Goal: Understand process/instructions

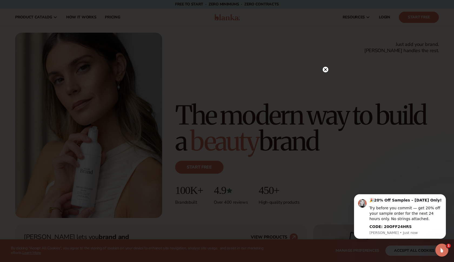
click at [324, 70] on circle at bounding box center [326, 70] width 6 height 6
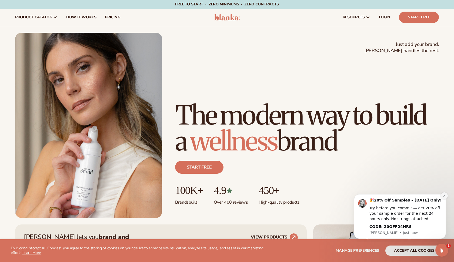
click at [445, 197] on icon "Dismiss notification" at bounding box center [445, 196] width 2 height 2
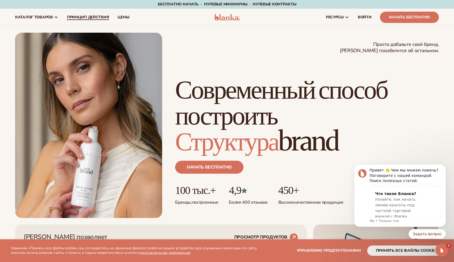
click at [88, 17] on span "Принцип действия" at bounding box center [88, 17] width 42 height 4
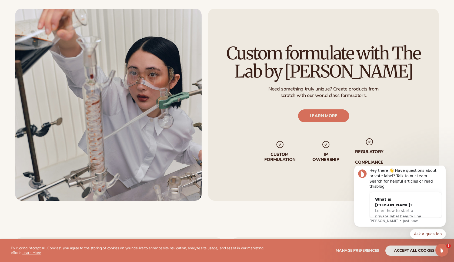
scroll to position [994, 0]
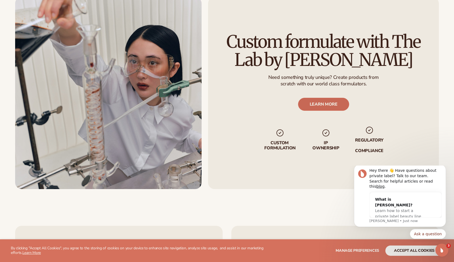
click at [317, 103] on link "LEARN MORE" at bounding box center [323, 104] width 51 height 13
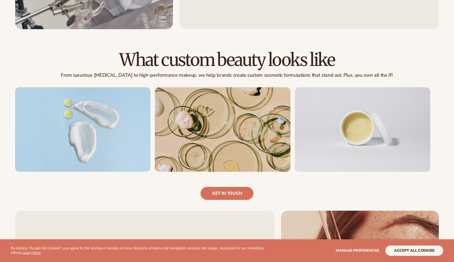
scroll to position [314, 0]
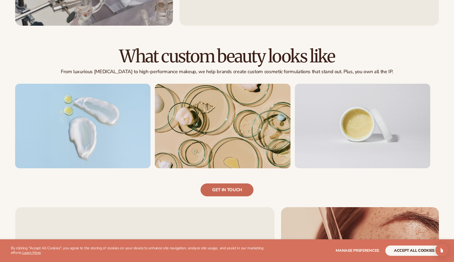
click at [223, 193] on link "Get in touch" at bounding box center [227, 190] width 53 height 13
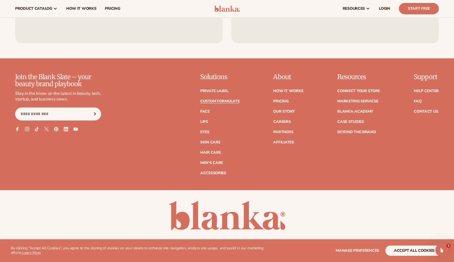
scroll to position [772, 0]
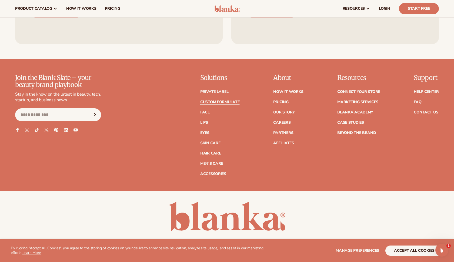
click at [220, 100] on link "Custom formulate" at bounding box center [219, 102] width 39 height 4
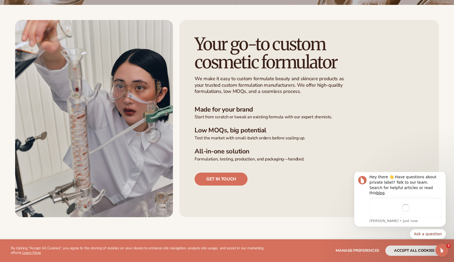
scroll to position [123, 0]
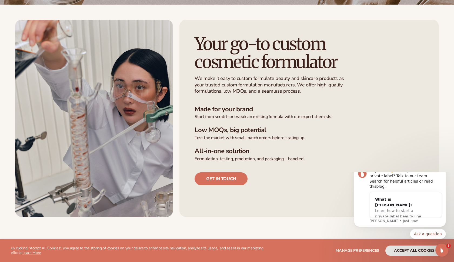
click at [444, 168] on icon "Dismiss notification" at bounding box center [444, 166] width 3 height 3
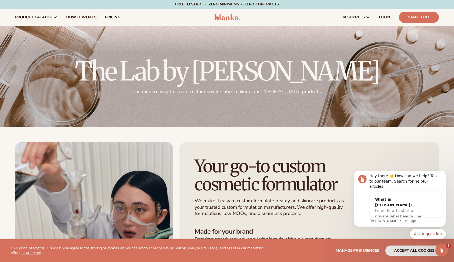
scroll to position [0, 0]
